Goal: Transaction & Acquisition: Purchase product/service

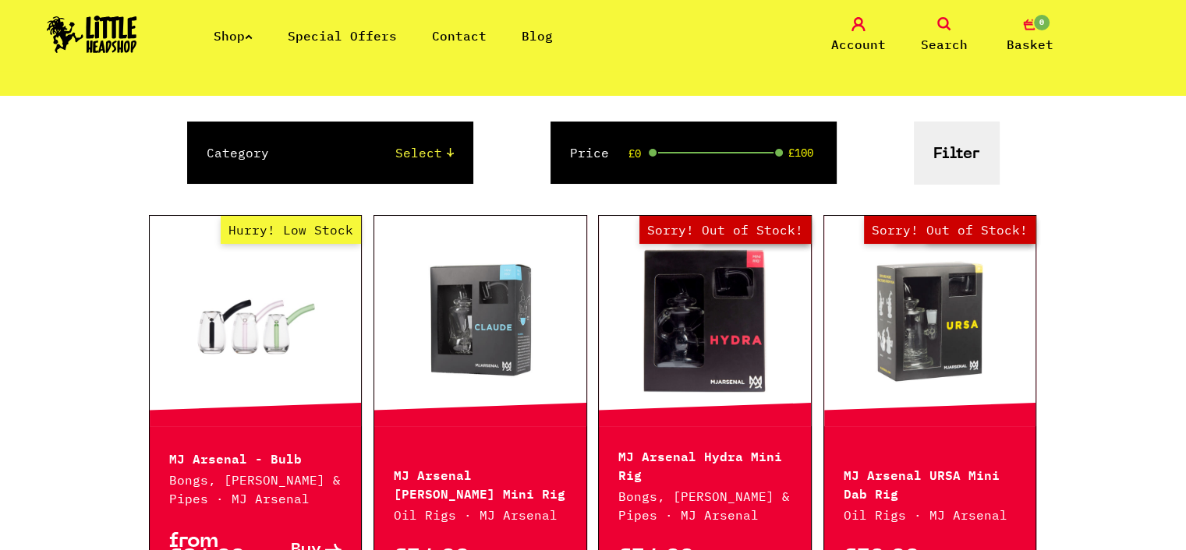
scroll to position [234, 0]
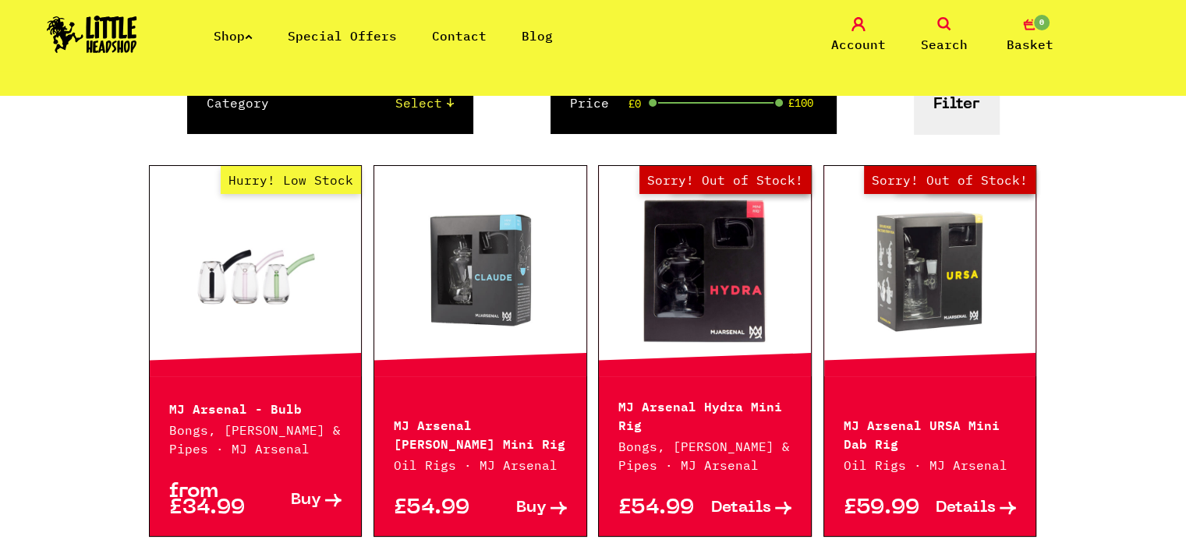
click at [494, 323] on link at bounding box center [480, 271] width 212 height 156
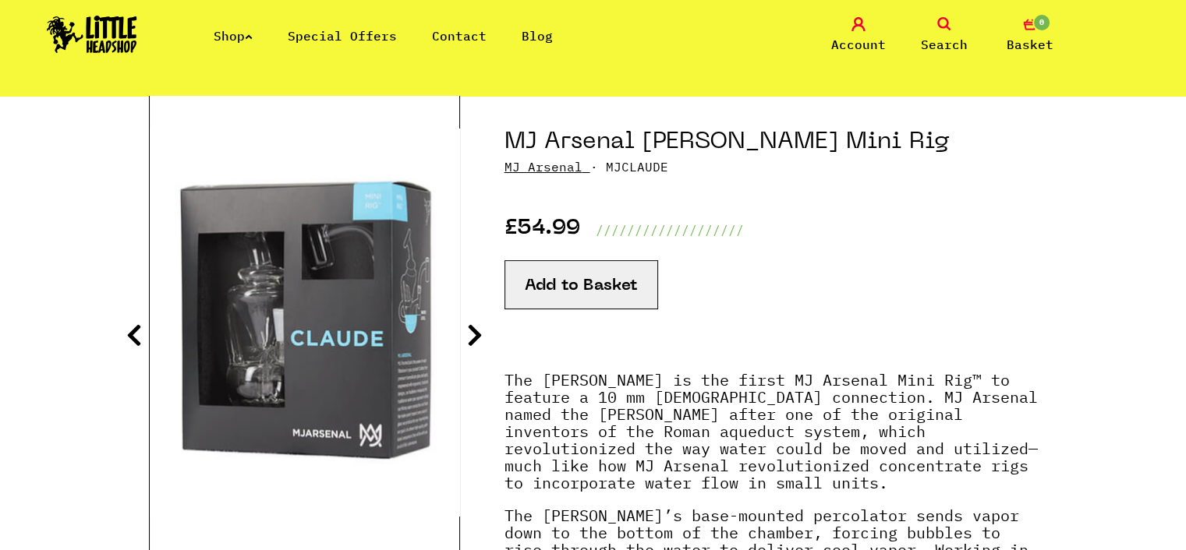
scroll to position [156, 0]
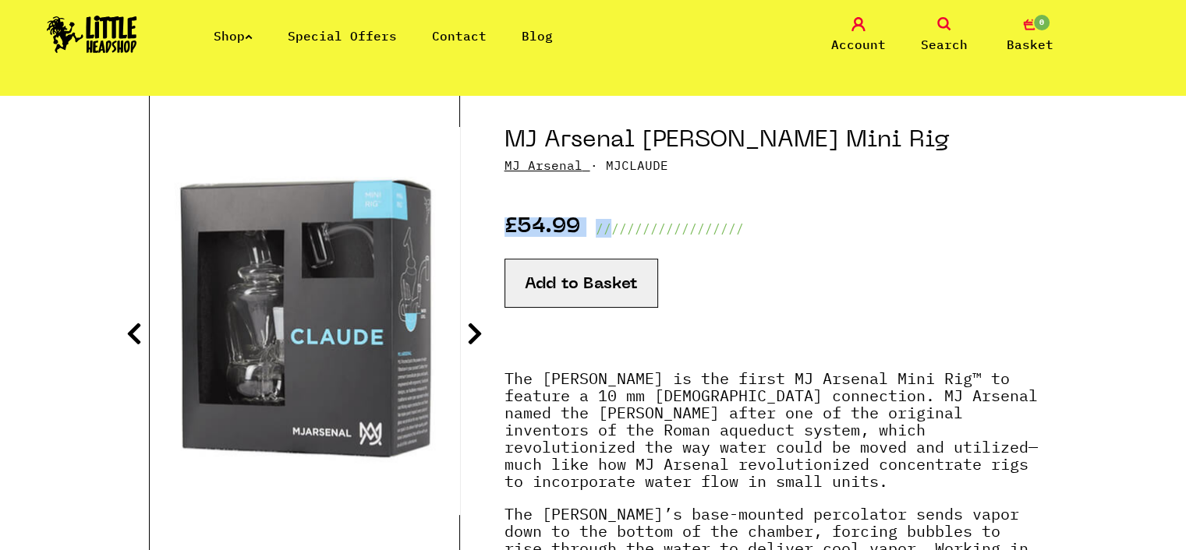
drag, startPoint x: 493, startPoint y: 227, endPoint x: 658, endPoint y: 239, distance: 165.7
click at [618, 237] on section "MJ Arsenal [PERSON_NAME] Mini Rig MJ Arsenal · MJCLAUDE £54.99 ////////////////…" at bounding box center [593, 553] width 889 height 917
click at [962, 254] on div "Add to Basket" at bounding box center [770, 296] width 533 height 117
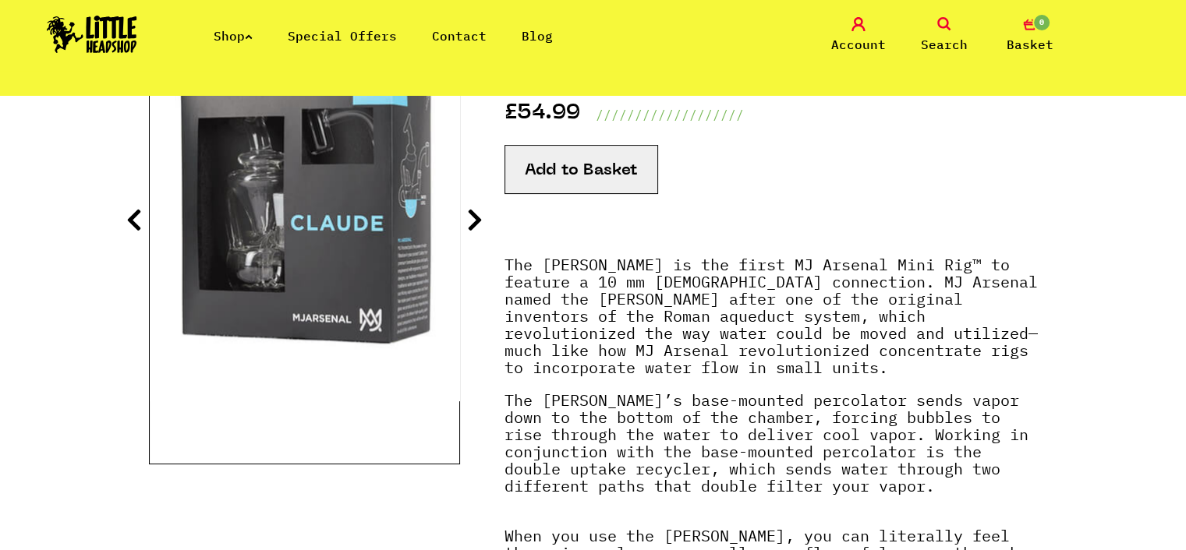
scroll to position [234, 0]
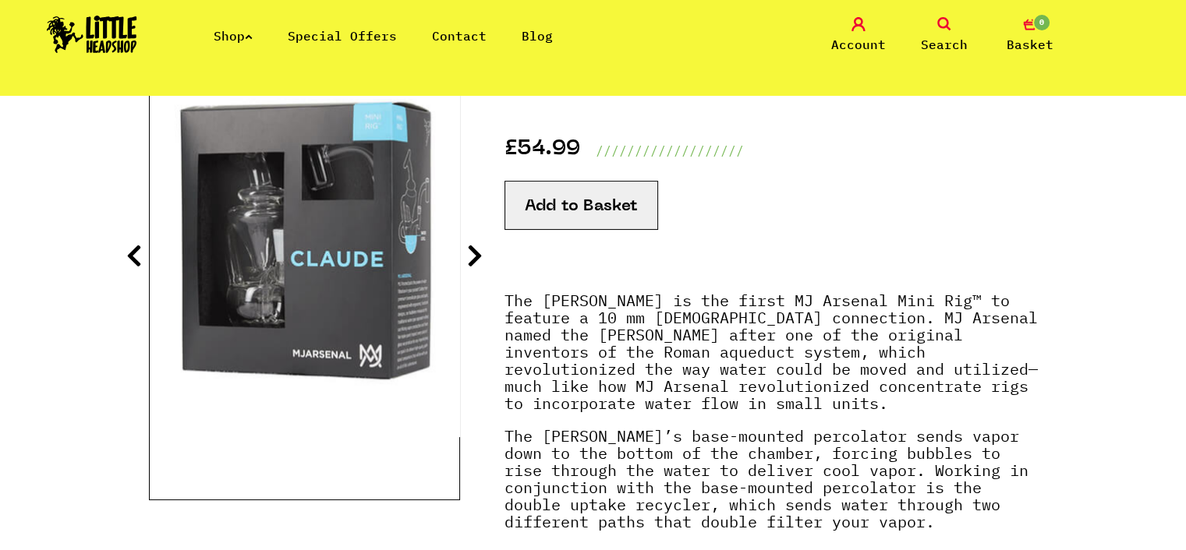
click at [577, 221] on button "Add to Basket" at bounding box center [581, 205] width 154 height 49
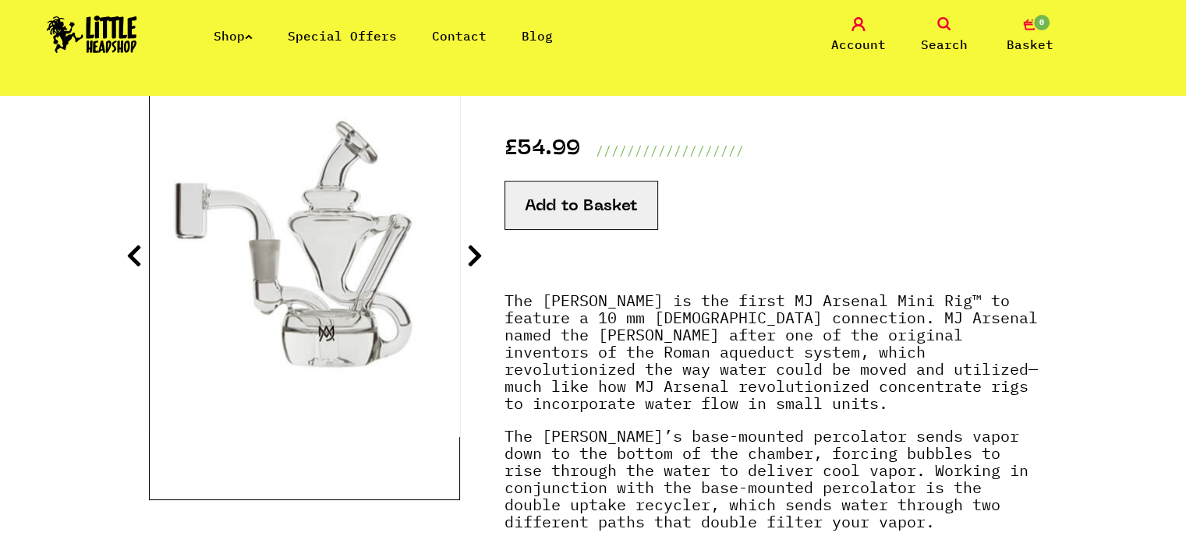
click at [472, 260] on icon at bounding box center [475, 255] width 16 height 25
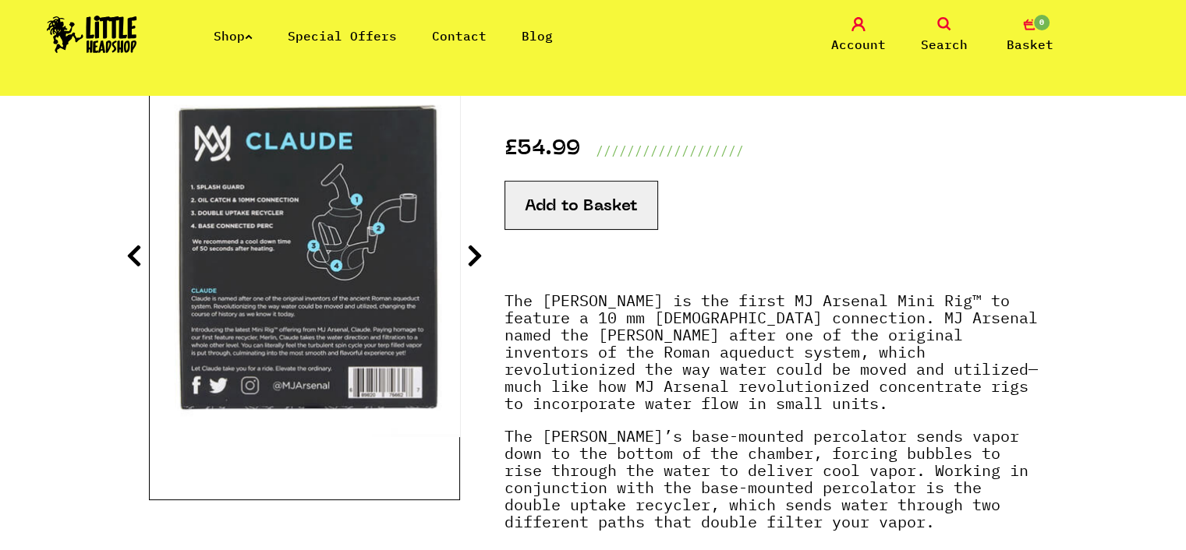
click at [471, 252] on icon at bounding box center [475, 255] width 16 height 25
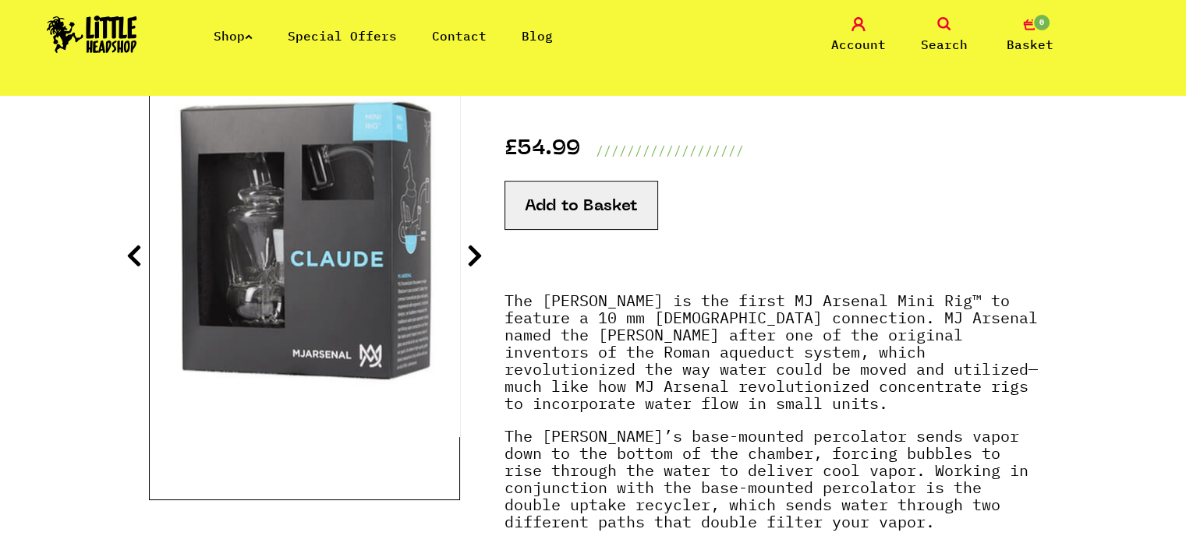
click at [471, 252] on icon at bounding box center [475, 255] width 16 height 25
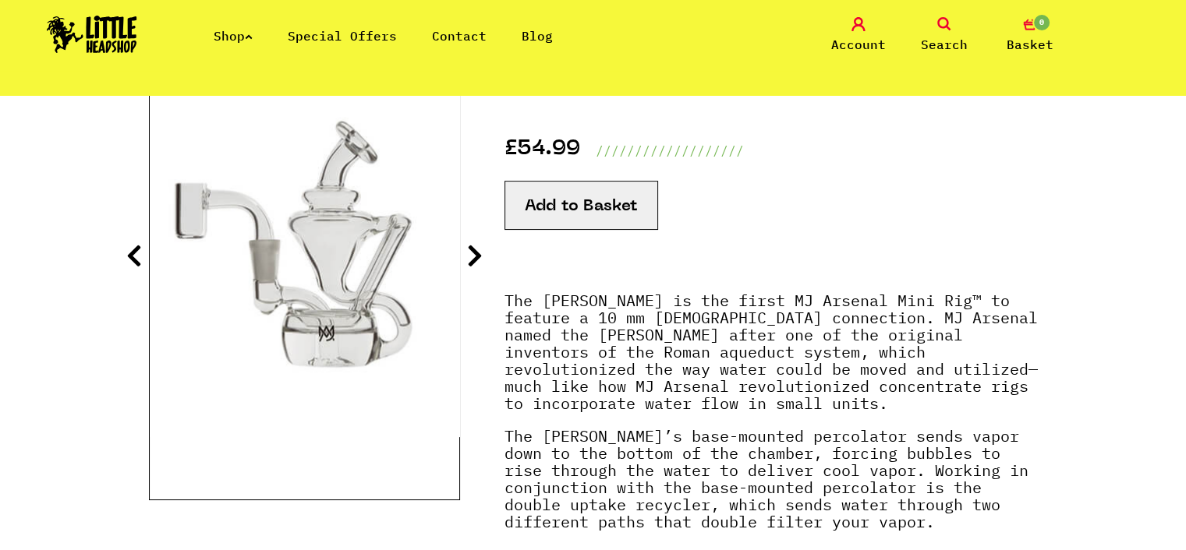
click at [129, 258] on icon at bounding box center [134, 255] width 16 height 25
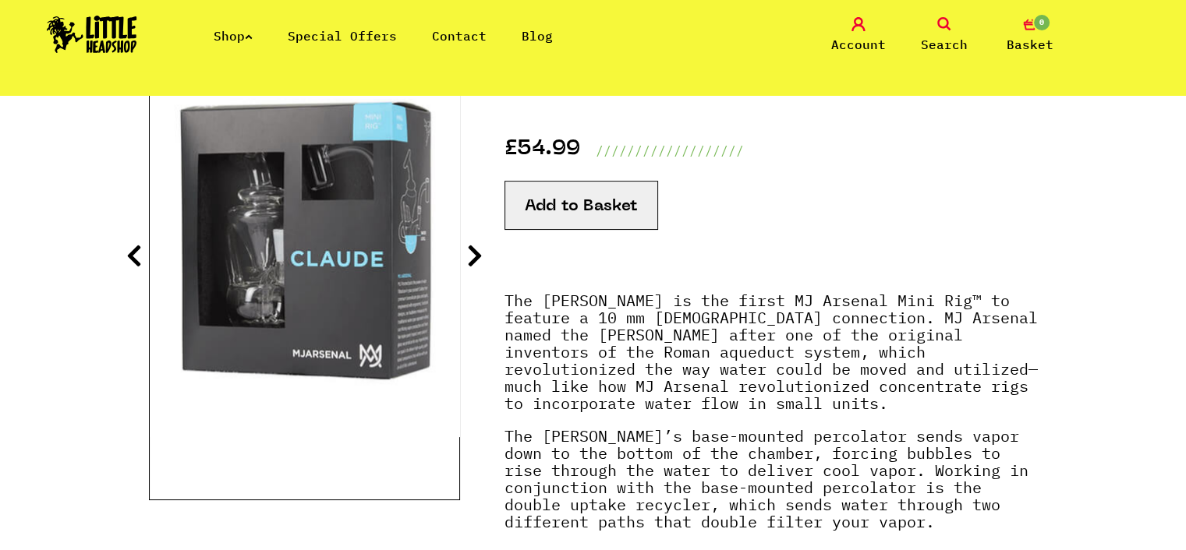
click at [130, 258] on icon at bounding box center [134, 255] width 16 height 25
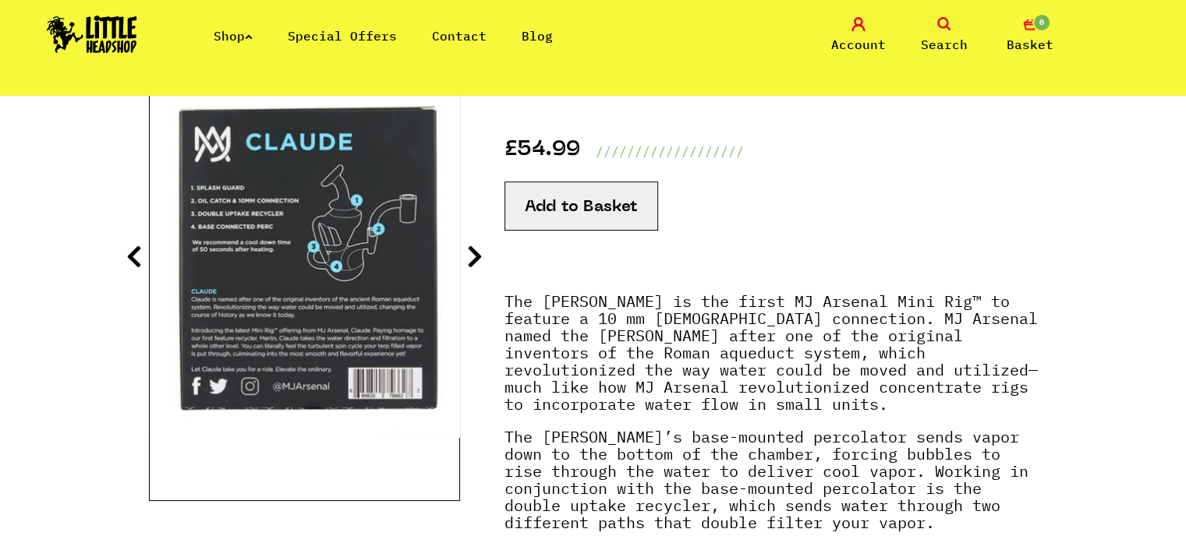
scroll to position [156, 0]
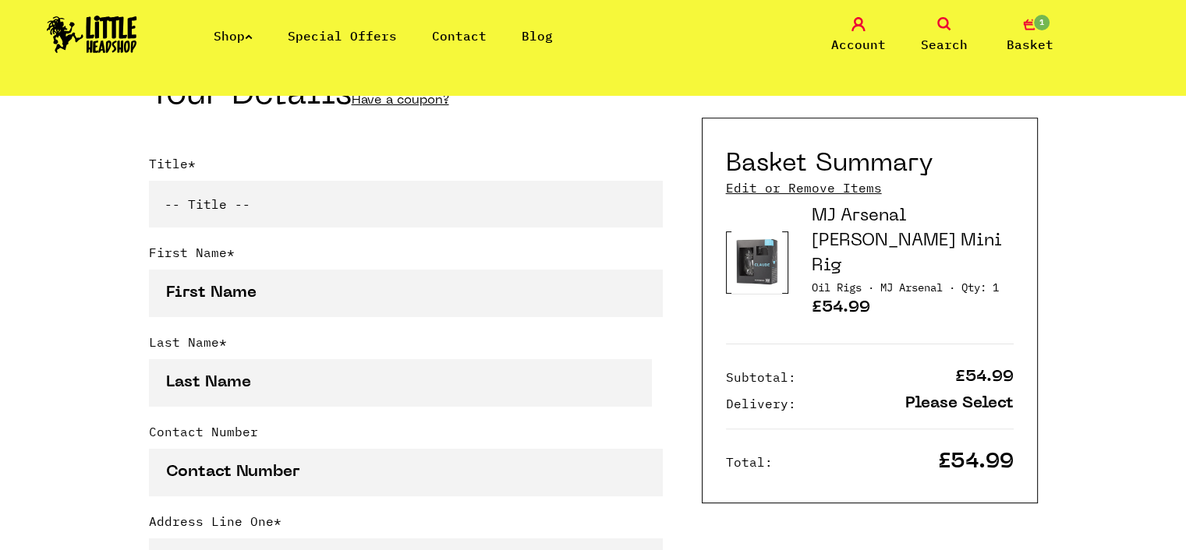
scroll to position [390, 0]
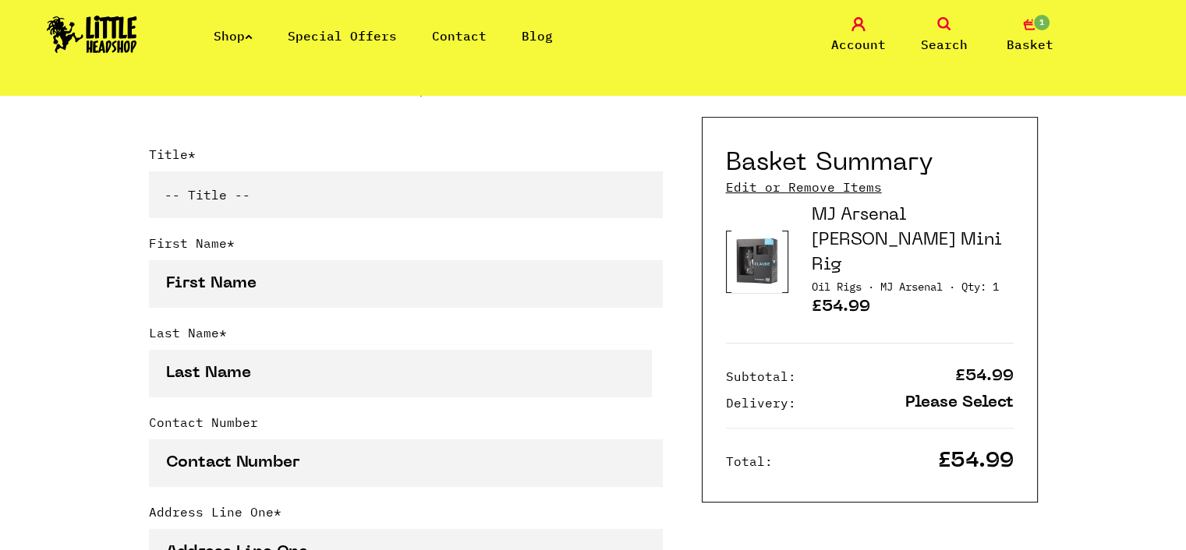
click at [315, 204] on select "-- Title -- Mr Mrs Ms Miss Dr Prof" at bounding box center [406, 194] width 514 height 47
select select "mr"
click at [149, 175] on select "-- Title -- Mr Mrs Ms Miss Dr Prof" at bounding box center [406, 194] width 514 height 47
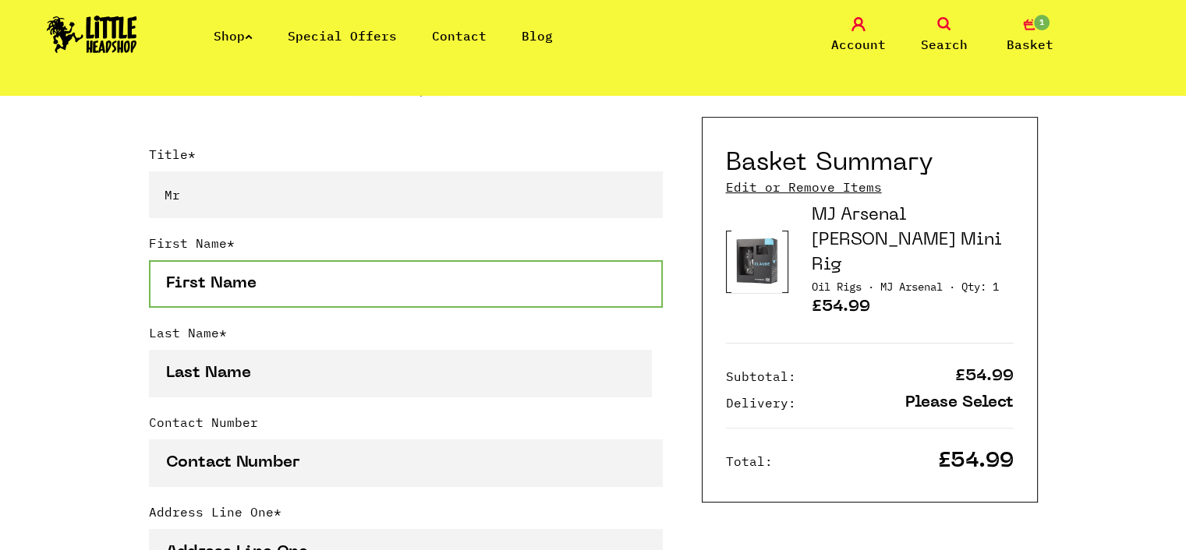
click at [285, 286] on input "First Name *" at bounding box center [406, 284] width 514 height 48
type input "Stephen"
type input "Smart"
type input "07480977748"
type input "15 Robinia,"
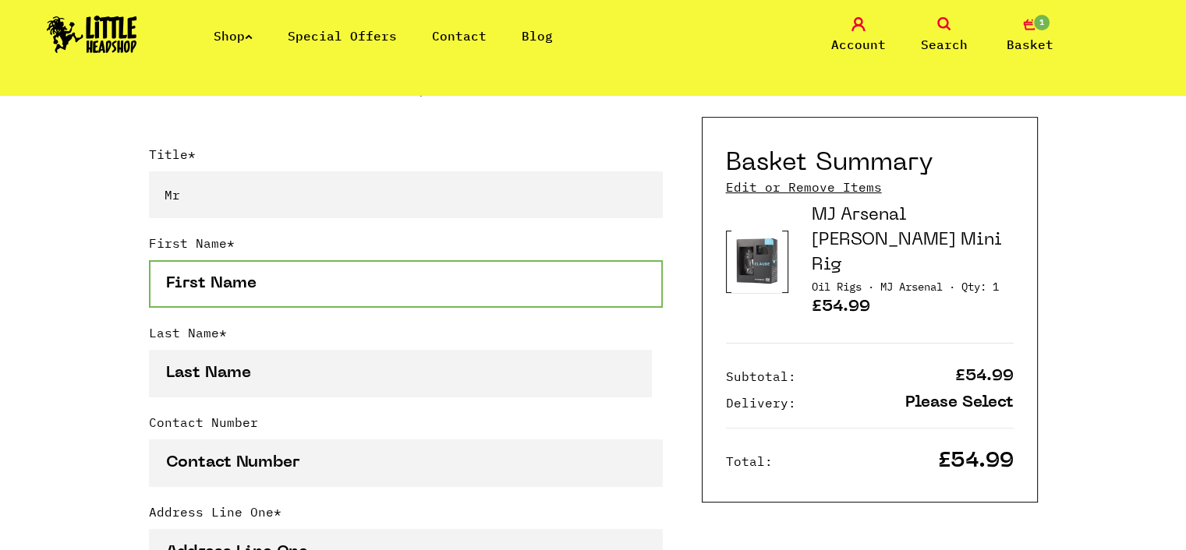
type input "Tamworth, Staffordshire"
type input "Staffordshire"
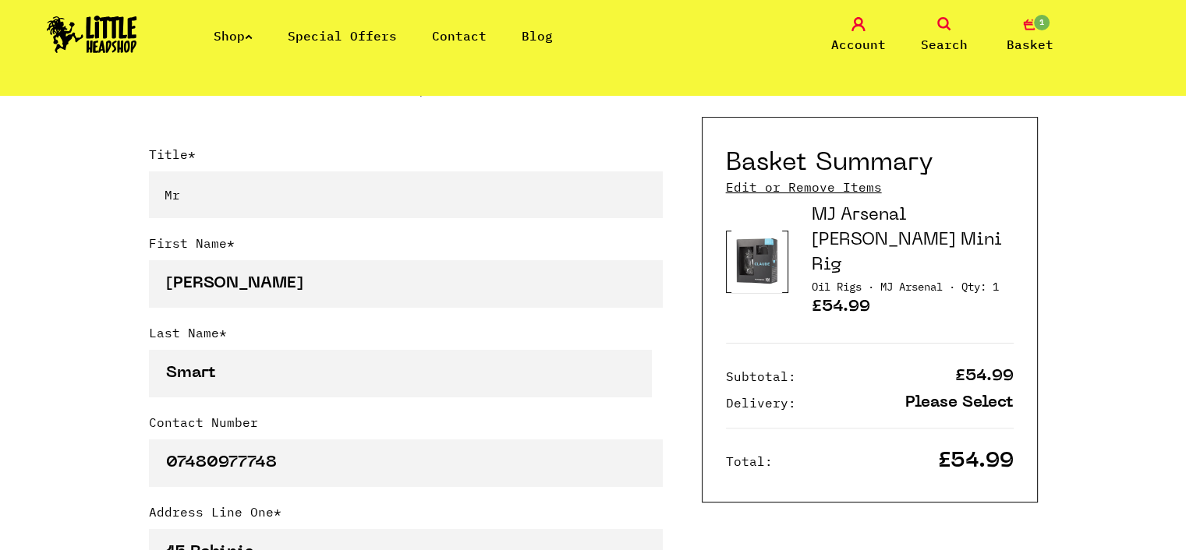
select select "826"
type input "B77 4FE"
type input "Smart.iom@gmail.com"
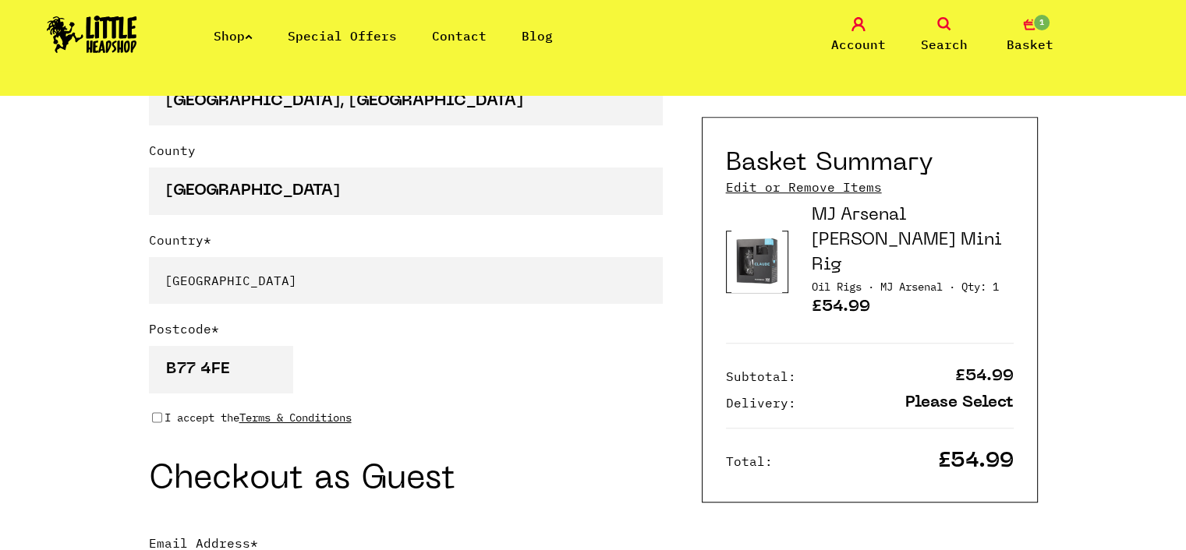
scroll to position [1169, 0]
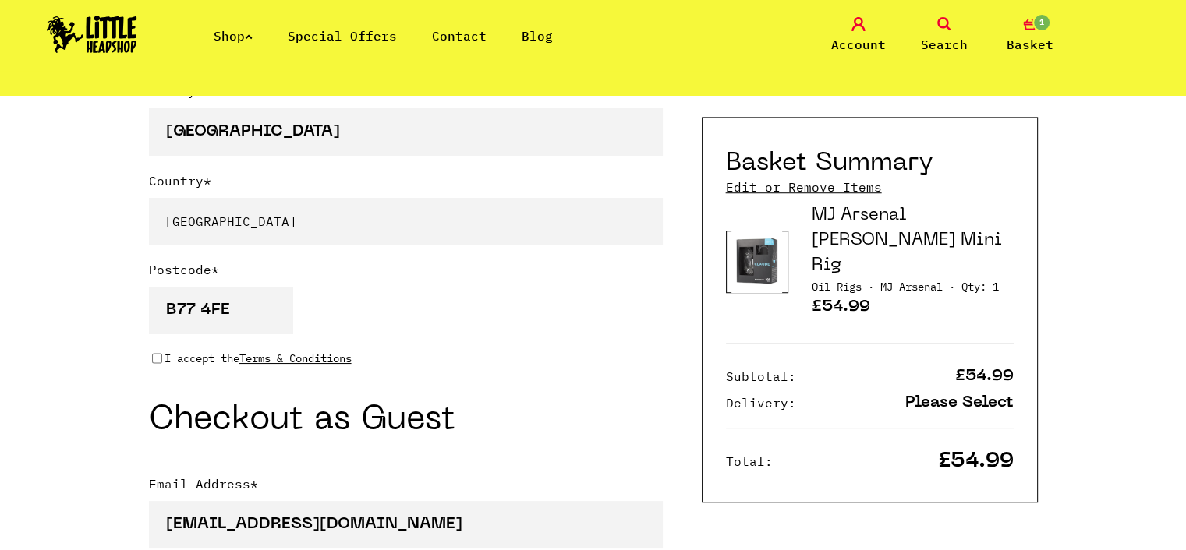
click at [156, 358] on input "I accept the Terms & Conditions" at bounding box center [157, 358] width 10 height 12
checkbox input "true"
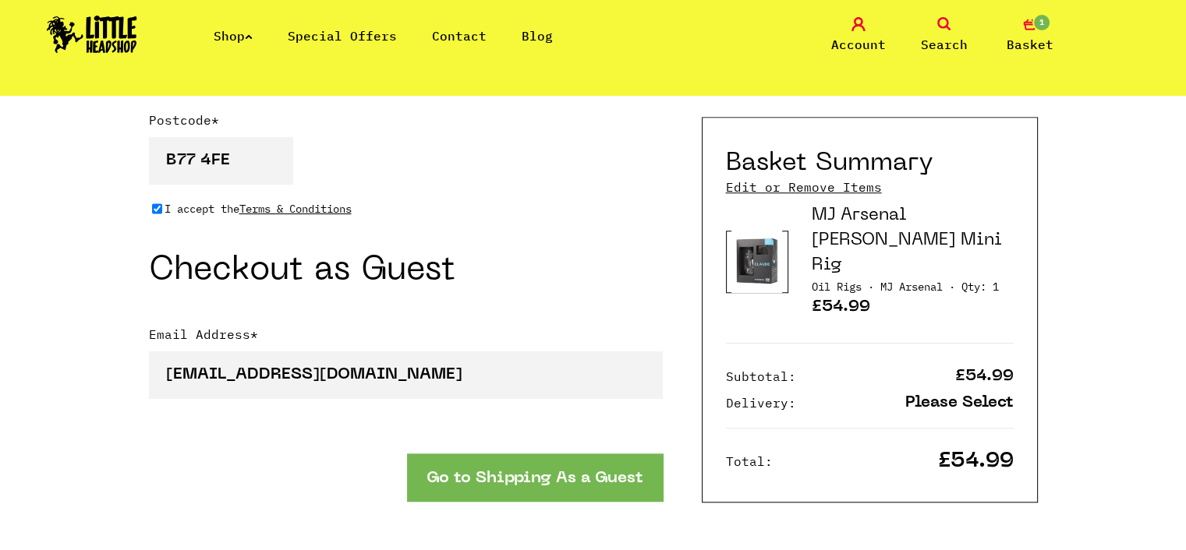
scroll to position [1325, 0]
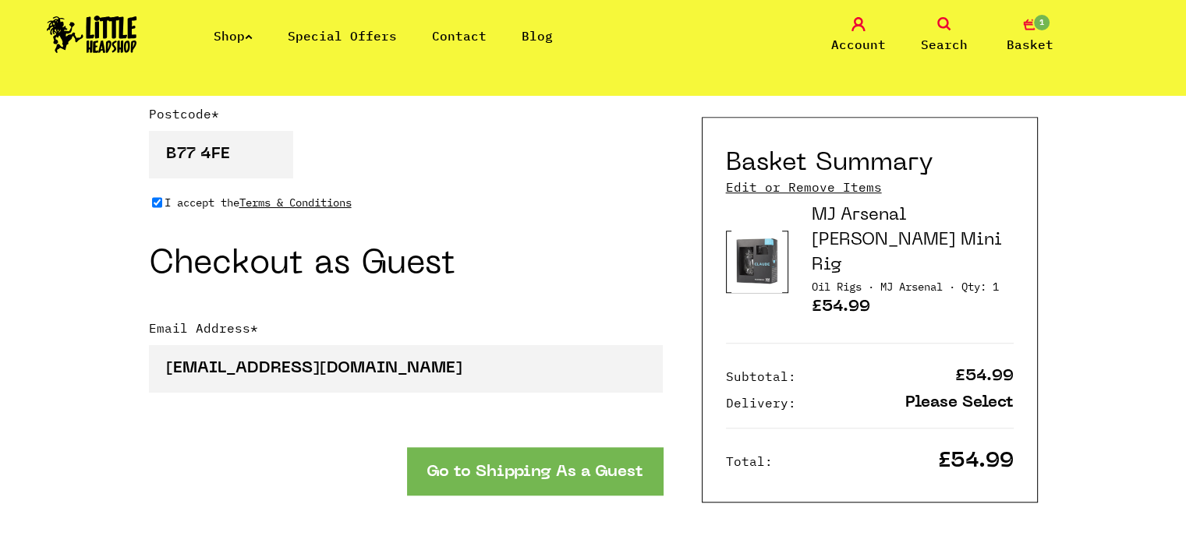
click at [592, 460] on button "Go to Shipping As a Guest" at bounding box center [535, 471] width 256 height 48
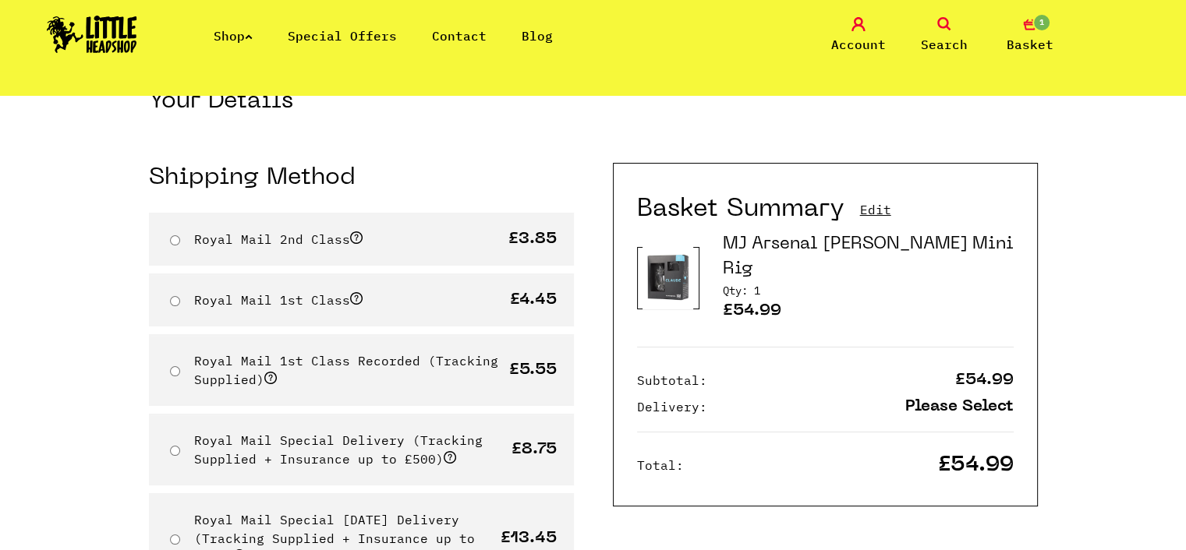
scroll to position [78, 0]
click at [567, 154] on div "Your Details Shipping Method Royal Mail 2nd Class" at bounding box center [371, 487] width 444 height 801
click at [667, 272] on img at bounding box center [667, 277] width 51 height 63
click at [845, 246] on h3 "MJ Arsenal [PERSON_NAME] Mini Rig" at bounding box center [868, 257] width 291 height 50
